Goal: Information Seeking & Learning: Understand process/instructions

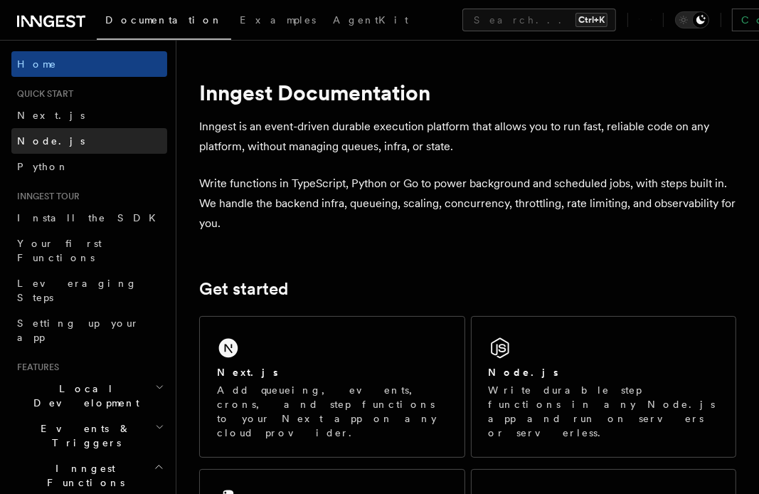
click at [75, 147] on link "Node.js" at bounding box center [89, 141] width 156 height 26
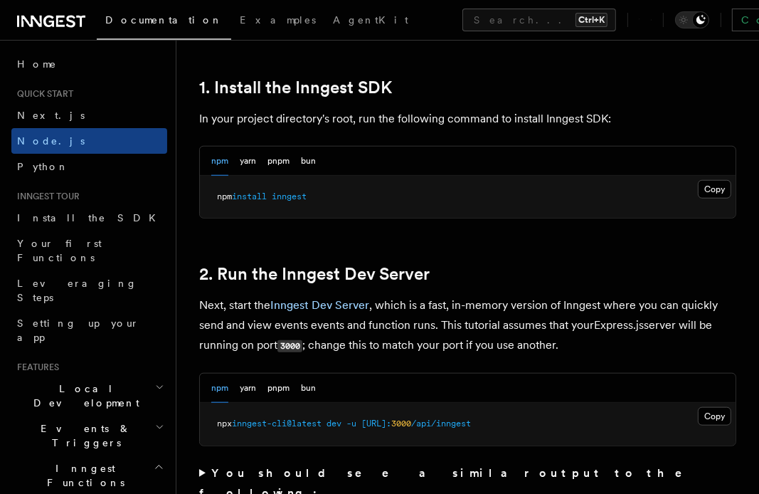
scroll to position [925, 0]
click at [710, 189] on button "Copy Copied" at bounding box center [714, 188] width 33 height 19
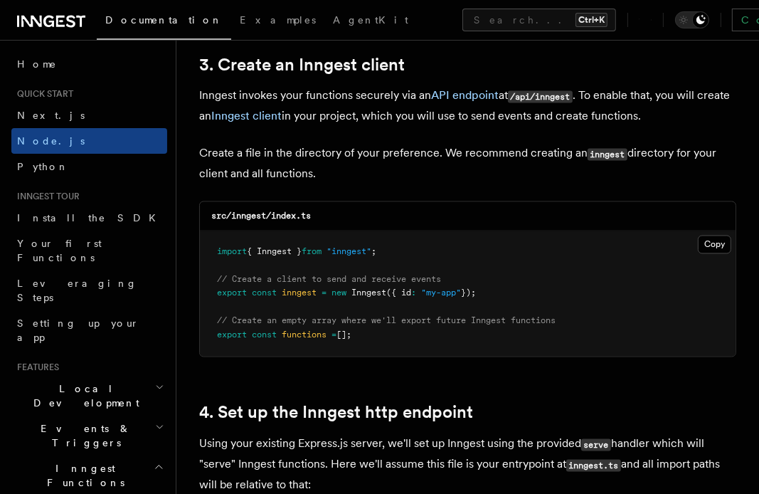
scroll to position [1850, 0]
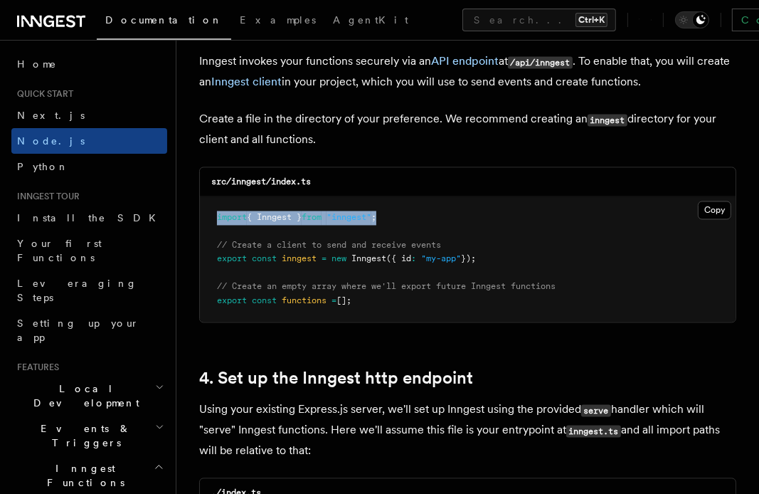
drag, startPoint x: 401, startPoint y: 216, endPoint x: 216, endPoint y: 216, distance: 185.1
click at [216, 216] on pre "import { Inngest } from "inngest" ; // Create a client to send and receive even…" at bounding box center [468, 260] width 536 height 126
copy span "import { Inngest } from "inngest" ;"
drag, startPoint x: 490, startPoint y: 258, endPoint x: 218, endPoint y: 257, distance: 271.9
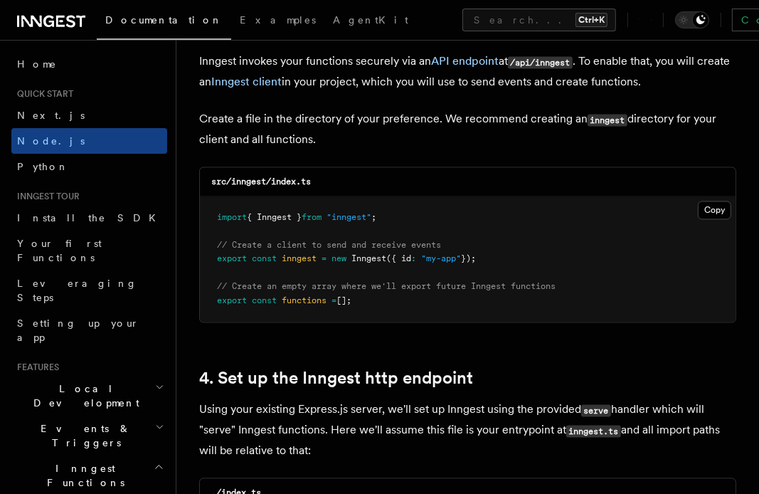
click at [210, 260] on pre "import { Inngest } from "inngest" ; // Create a client to send and receive even…" at bounding box center [468, 260] width 536 height 126
copy span "export const inngest = new Inngest ({ id : "my-app" });"
click at [218, 143] on p "Create a file in the directory of your preference. We recommend creating an inn…" at bounding box center [467, 130] width 537 height 41
drag, startPoint x: 446, startPoint y: 241, endPoint x: 215, endPoint y: 245, distance: 231.4
click at [215, 245] on pre "import { Inngest } from "inngest" ; // Create a client to send and receive even…" at bounding box center [468, 260] width 536 height 126
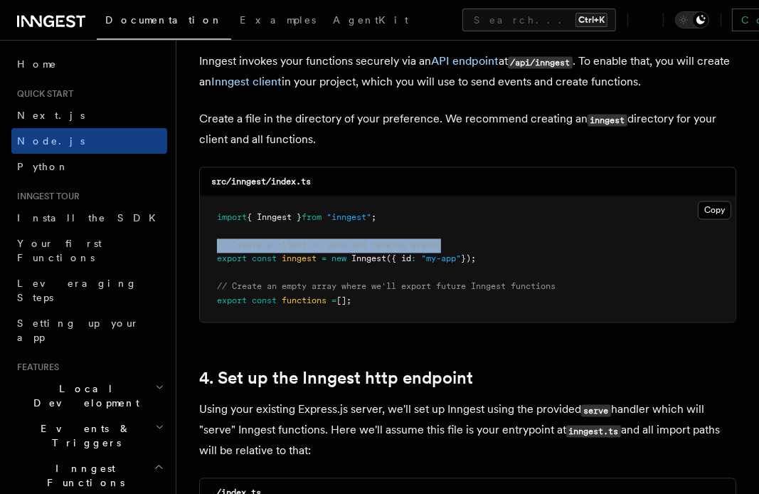
copy span "// Create a client to send and receive events"
drag, startPoint x: 359, startPoint y: 298, endPoint x: 200, endPoint y: 288, distance: 159.7
click at [200, 288] on pre "import { Inngest } from "inngest" ; // Create a client to send and receive even…" at bounding box center [468, 260] width 536 height 126
copy code "// Create an empty array where we'll export future Inngest functions export con…"
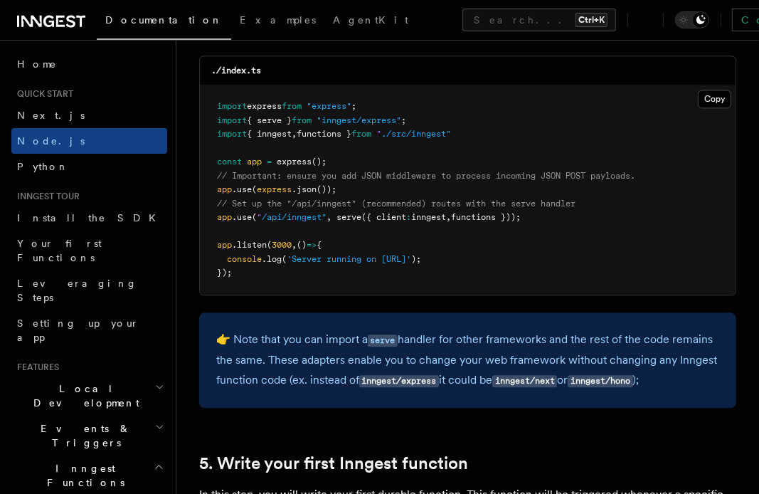
scroll to position [2349, 0]
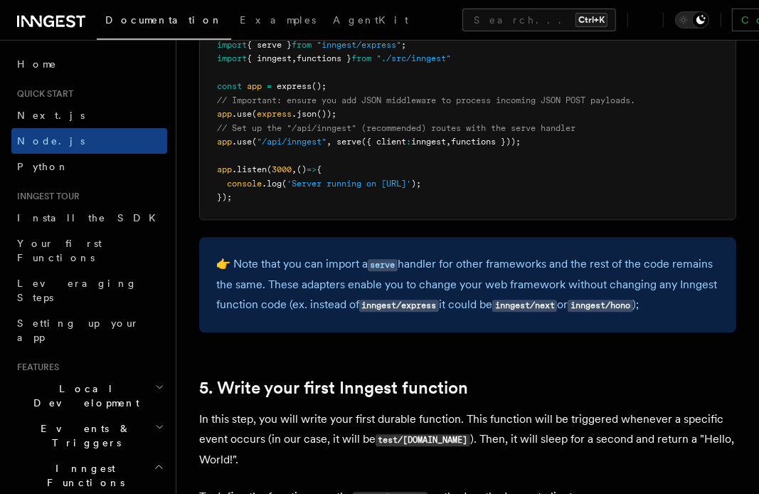
drag, startPoint x: 541, startPoint y: 140, endPoint x: 336, endPoint y: 146, distance: 205.1
click at [336, 146] on pre "import express from "express" ; import { serve } from "inngest/express" ; impor…" at bounding box center [468, 114] width 536 height 209
copy span "serve ({ client : inngest , functions }));"
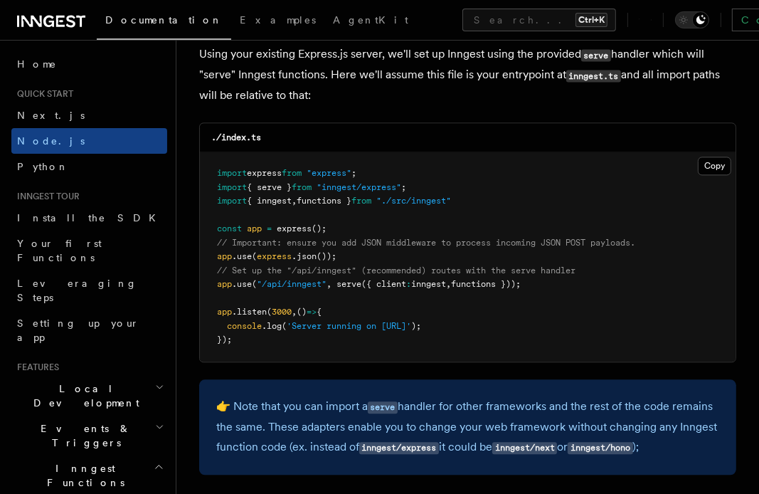
scroll to position [2135, 0]
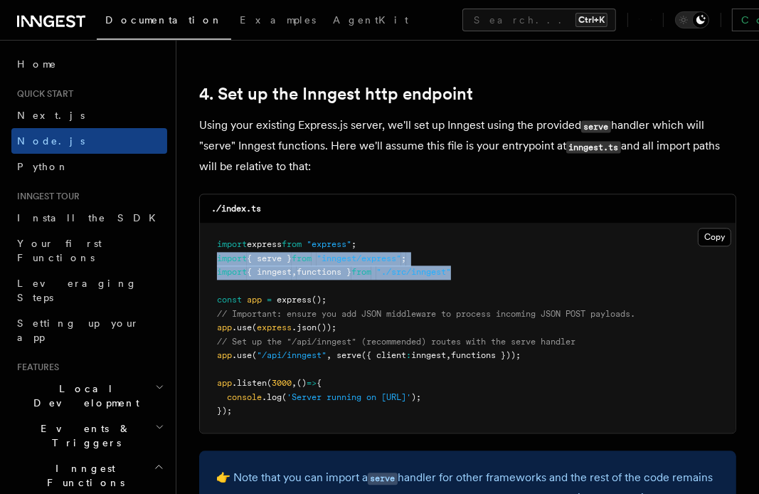
drag, startPoint x: 470, startPoint y: 272, endPoint x: 219, endPoint y: 262, distance: 251.4
click at [218, 262] on pre "import express from "express" ; import { serve } from "inngest/express" ; impor…" at bounding box center [468, 327] width 536 height 209
copy code "import { serve } from "inngest/express" ; import { inngest , functions } from "…"
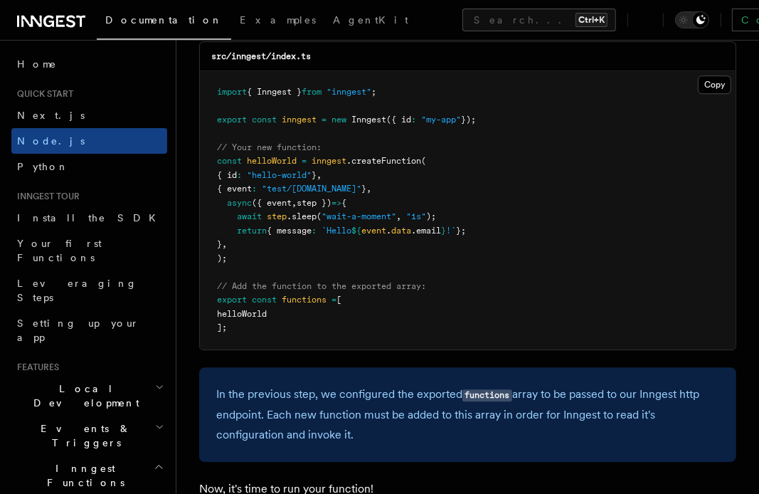
scroll to position [2912, 0]
